Goal: Transaction & Acquisition: Subscribe to service/newsletter

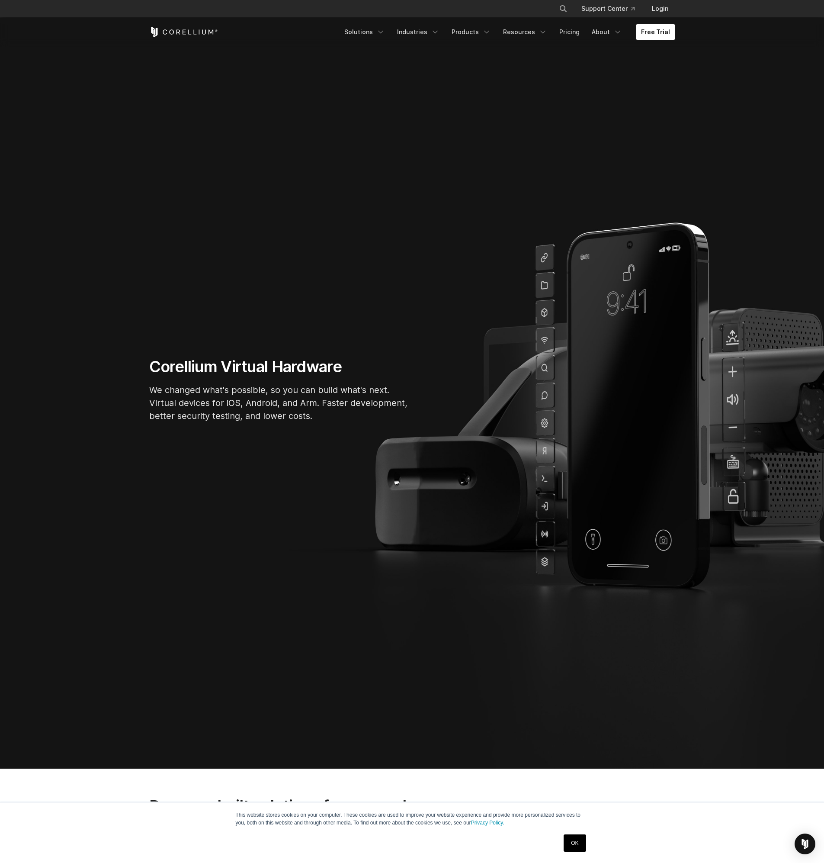
scroll to position [54, 0]
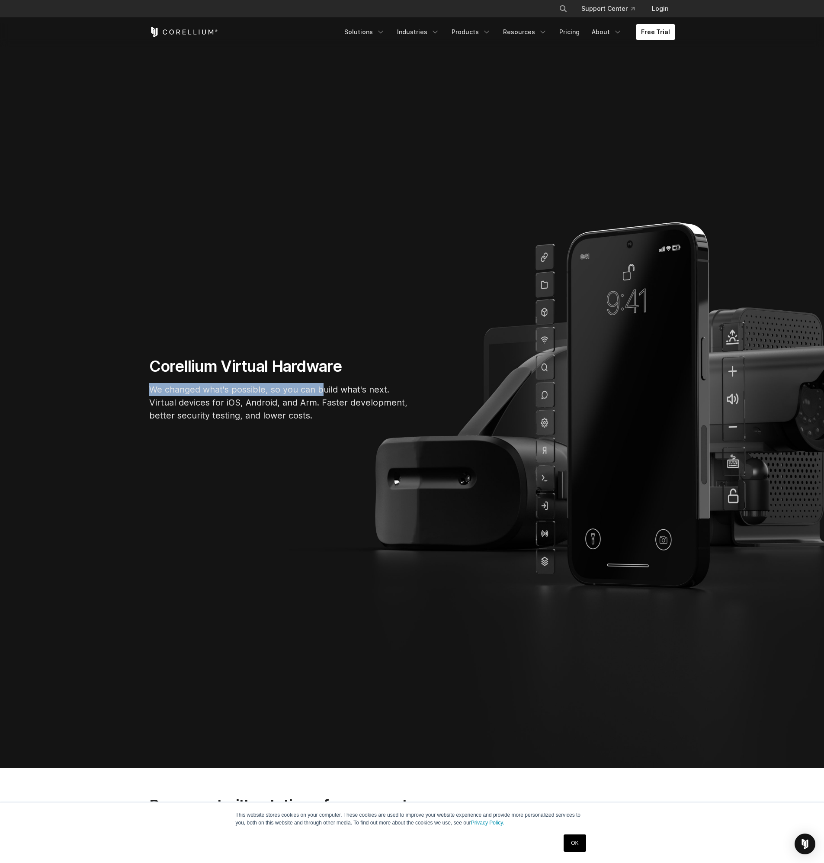
drag, startPoint x: 148, startPoint y: 389, endPoint x: 325, endPoint y: 383, distance: 177.9
click at [324, 383] on div "Corellium Virtual Hardware We changed what's possible, so you can build what's …" at bounding box center [279, 392] width 277 height 72
click at [337, 388] on p "We changed what's possible, so you can build what's next. Virtual devices for i…" at bounding box center [279, 402] width 260 height 39
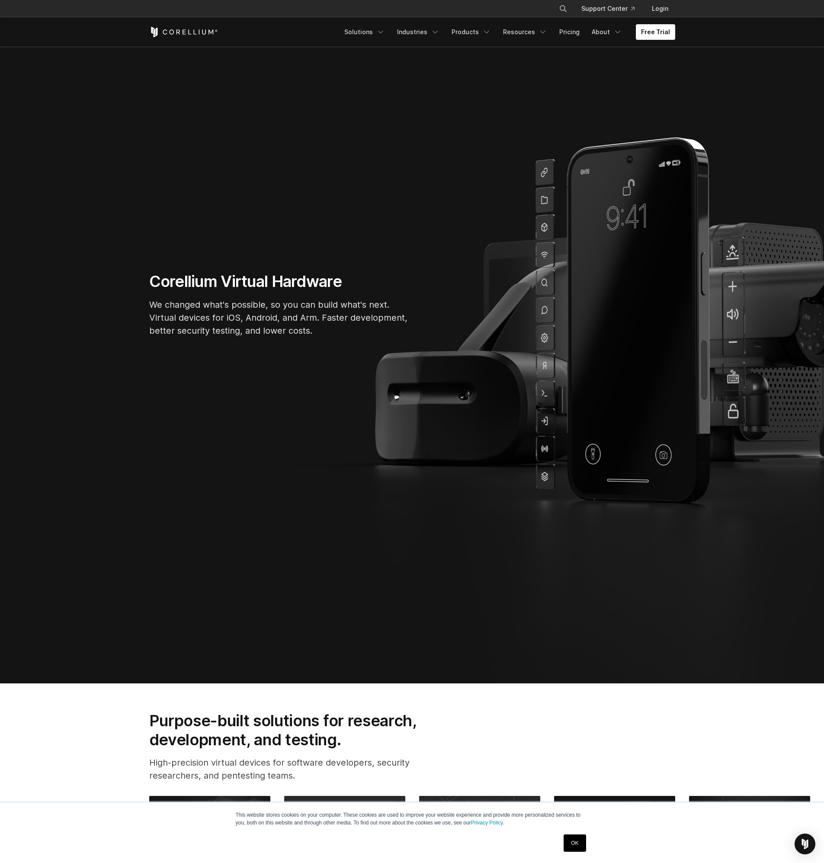
scroll to position [279, 0]
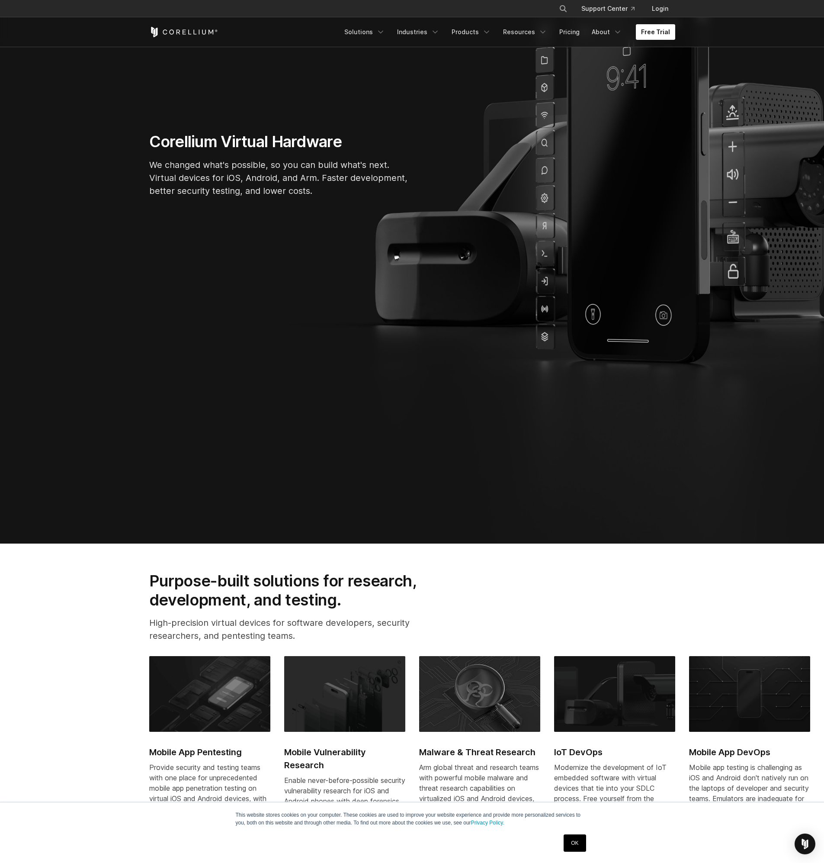
click at [657, 27] on link "Free Trial" at bounding box center [655, 32] width 39 height 16
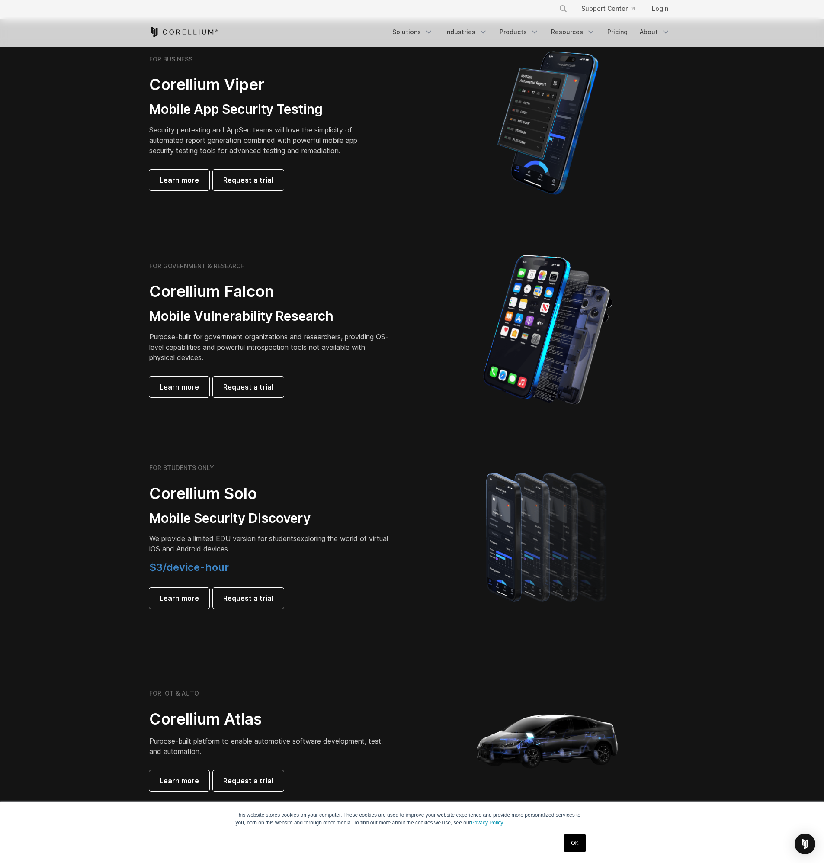
scroll to position [204, 0]
click at [597, 221] on section "FOR BUSINESS Corellium Viper Mobile App Security Testing Security pentesting an…" at bounding box center [412, 122] width 824 height 207
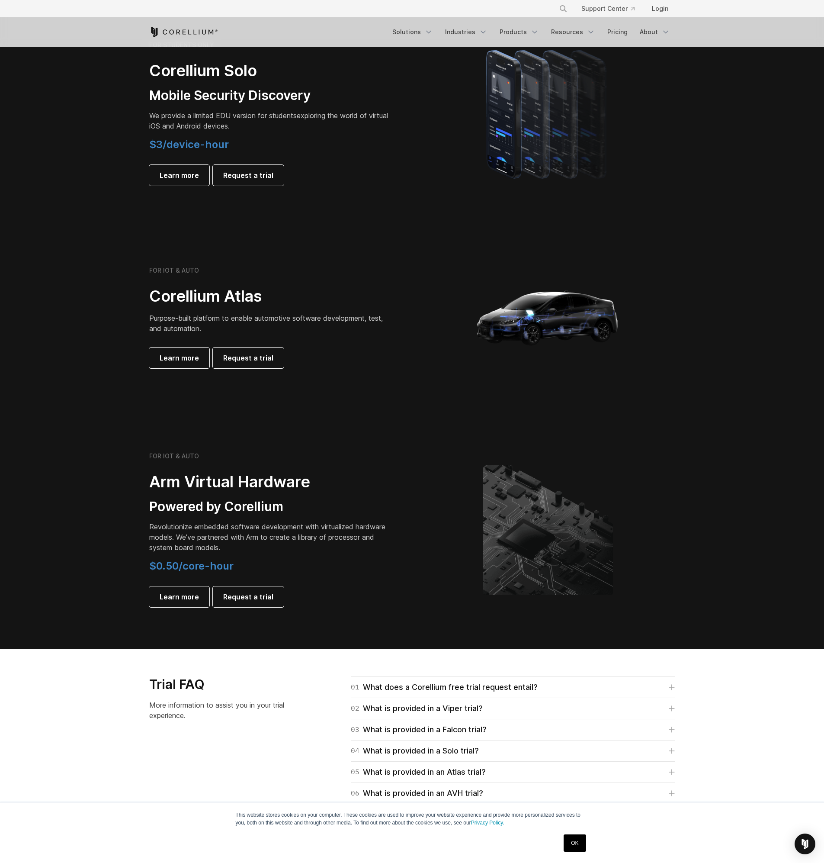
scroll to position [882, 0]
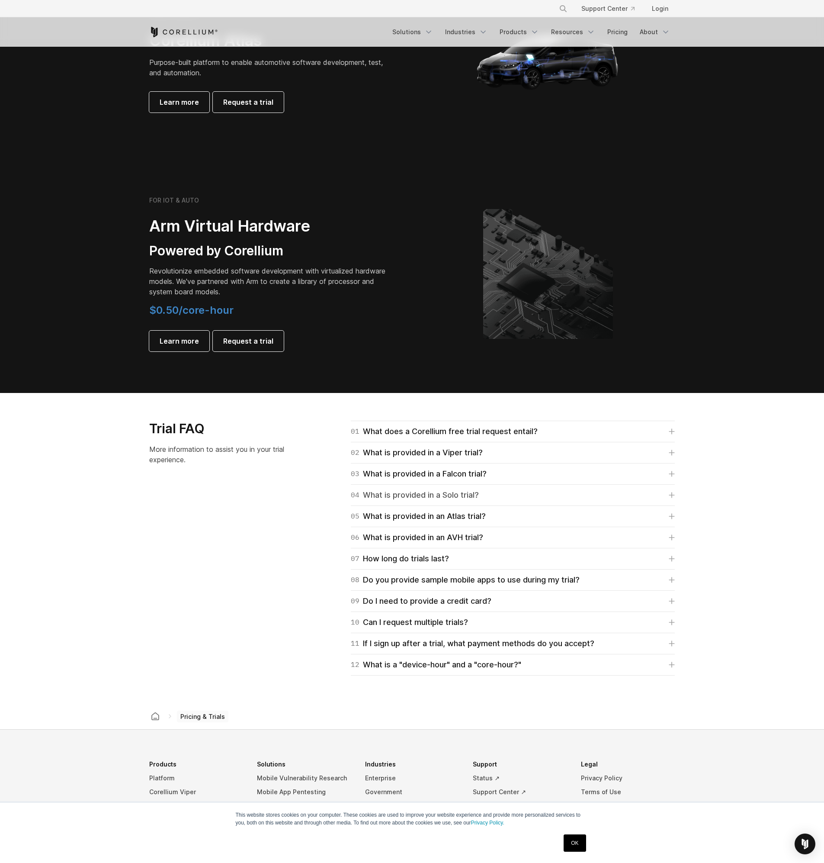
click at [437, 494] on div "04 What is provided in a Solo trial?" at bounding box center [415, 495] width 128 height 12
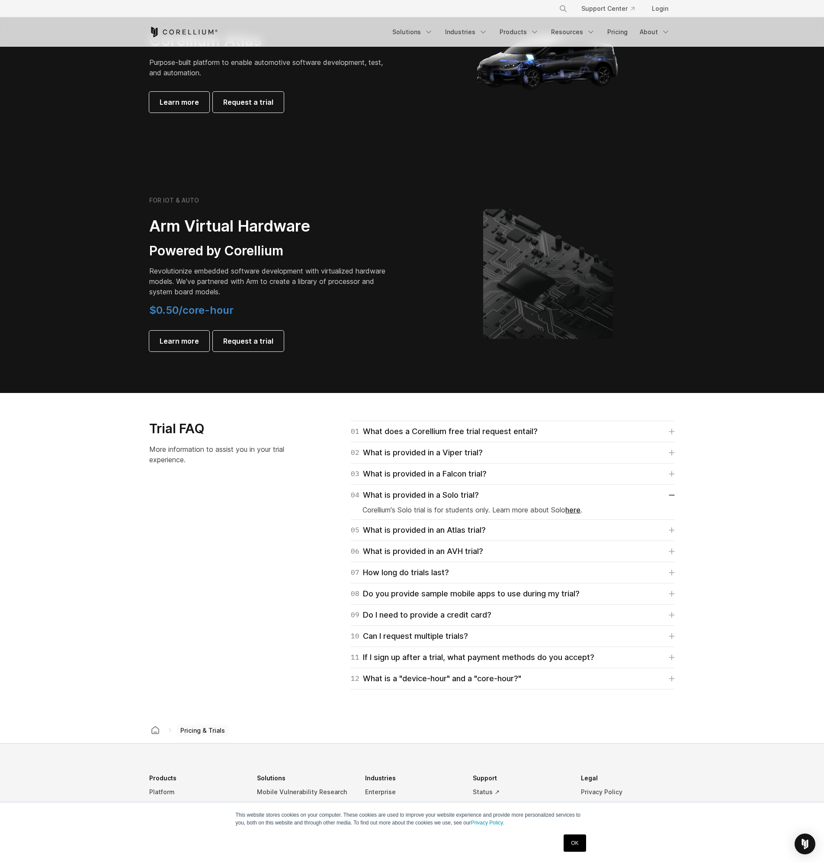
click at [581, 507] on link "here" at bounding box center [572, 509] width 15 height 9
